Goal: Use online tool/utility: Utilize a website feature to perform a specific function

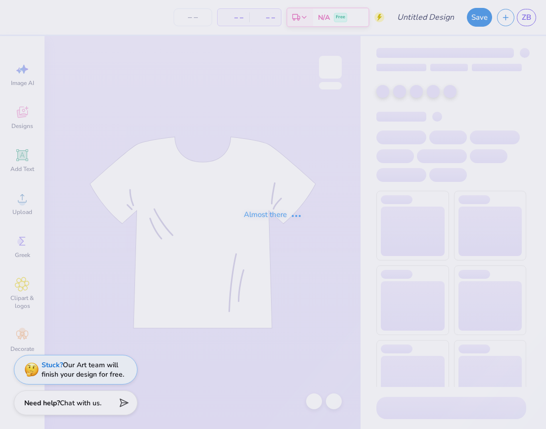
type input "welcome day shirt 1"
type input "85"
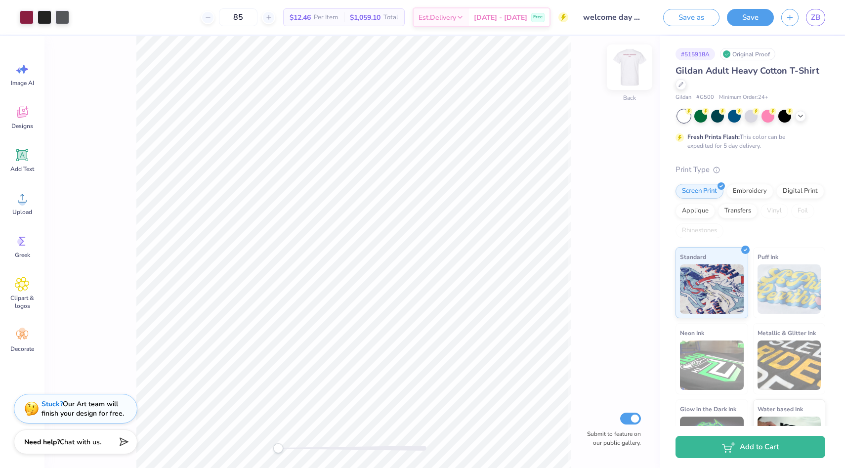
click at [545, 69] on img at bounding box center [630, 67] width 40 height 40
click at [434, 156] on li "Copy" at bounding box center [441, 157] width 78 height 19
click at [545, 66] on img at bounding box center [630, 67] width 40 height 40
click at [418, 258] on li "Paste" at bounding box center [428, 263] width 78 height 19
click at [545, 73] on img at bounding box center [630, 67] width 40 height 40
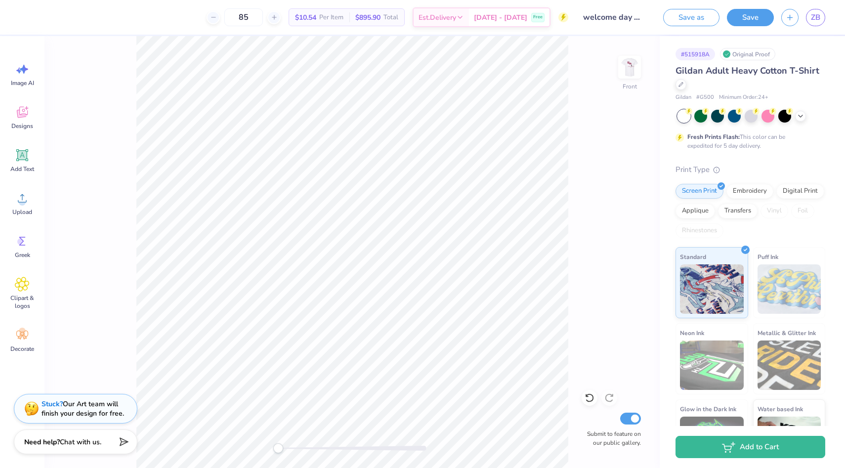
click at [545, 69] on img at bounding box center [630, 67] width 20 height 20
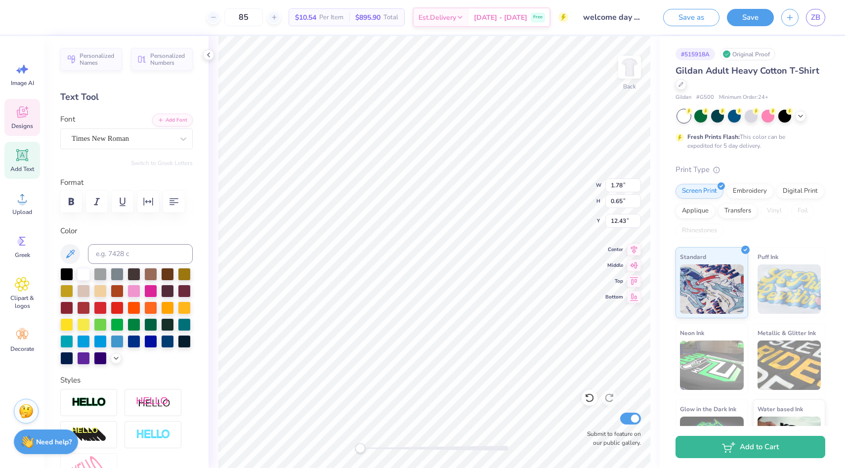
type input "10.43"
type input "0.92"
type input "11.51"
type input "6.72"
type input "7.90"
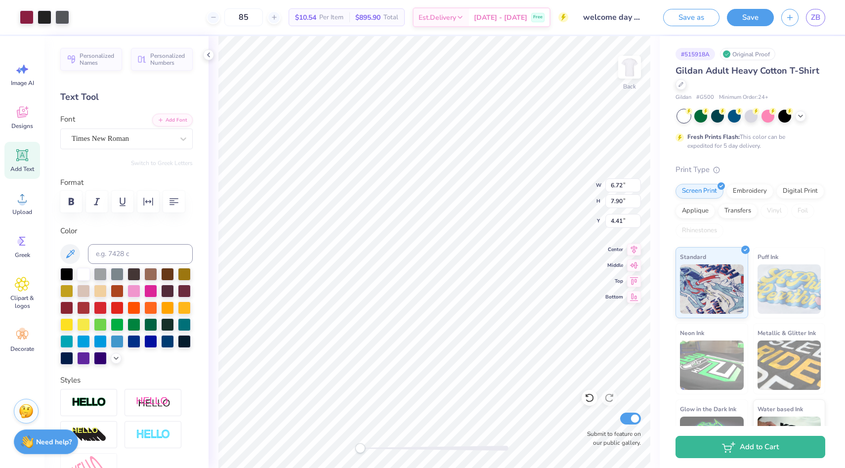
type input "3.47"
type input "3.48"
type input "3.61"
type input "10.60"
click at [545, 15] on button "Save" at bounding box center [750, 15] width 47 height 17
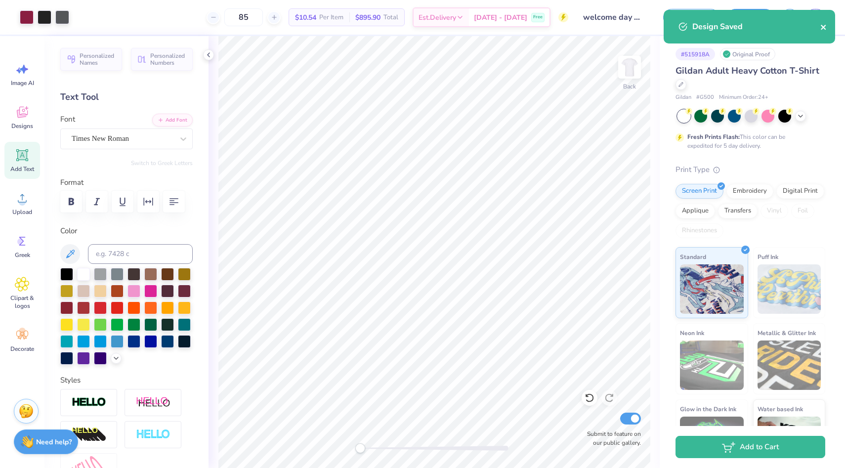
click at [545, 27] on icon "close" at bounding box center [824, 27] width 7 height 8
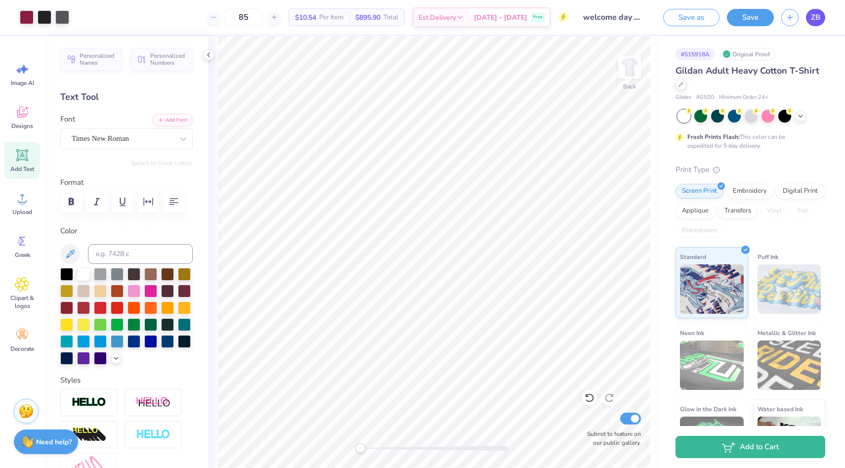
click at [545, 14] on span "ZB" at bounding box center [815, 17] width 9 height 11
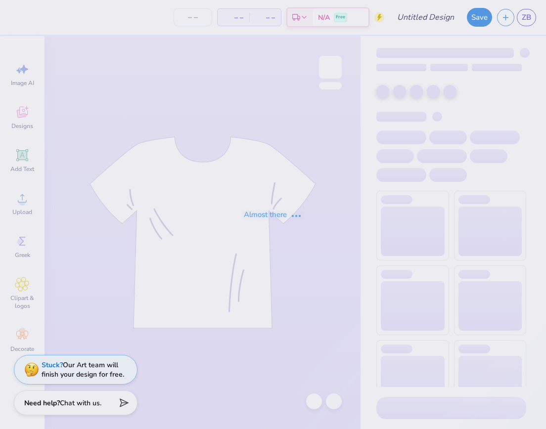
type input "welcome day shirt 1"
type input "85"
